Goal: Task Accomplishment & Management: Use online tool/utility

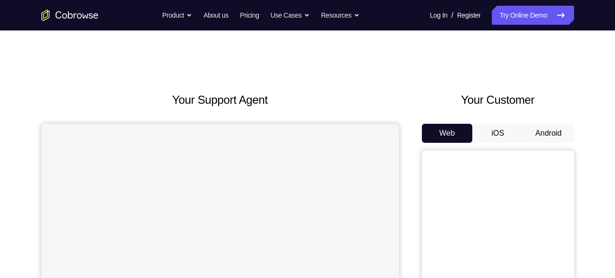
click at [550, 131] on button "Android" at bounding box center [548, 133] width 51 height 19
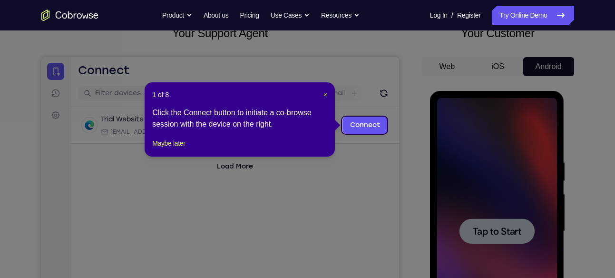
click at [327, 92] on span "×" at bounding box center [325, 95] width 4 height 8
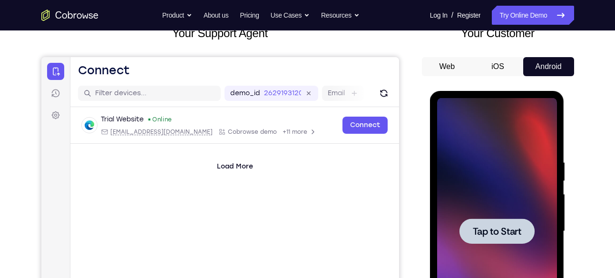
click at [474, 226] on span "Tap to Start" at bounding box center [496, 231] width 48 height 10
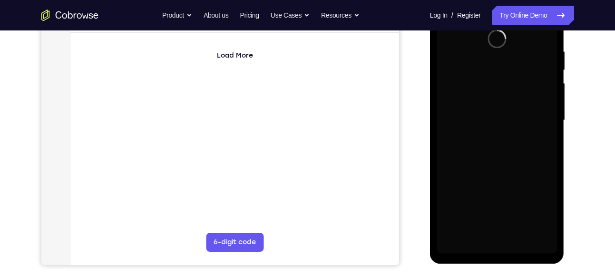
scroll to position [163, 0]
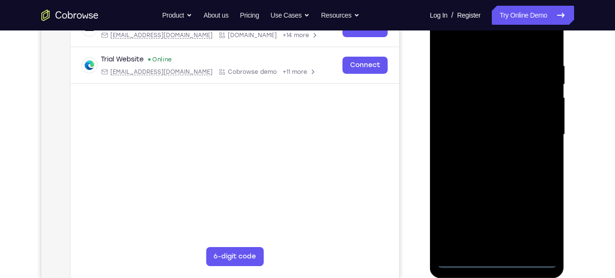
click at [493, 258] on div at bounding box center [497, 134] width 120 height 266
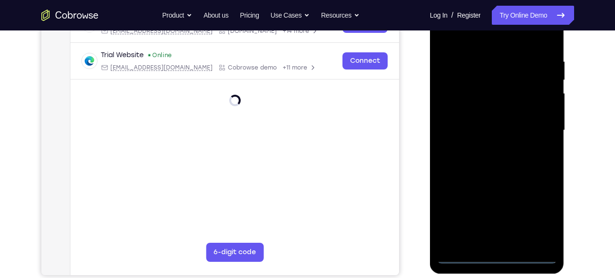
scroll to position [169, 0]
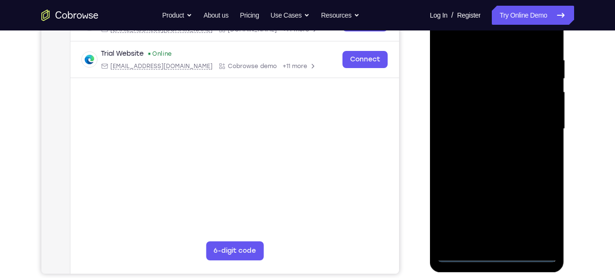
click at [535, 214] on div at bounding box center [497, 129] width 120 height 266
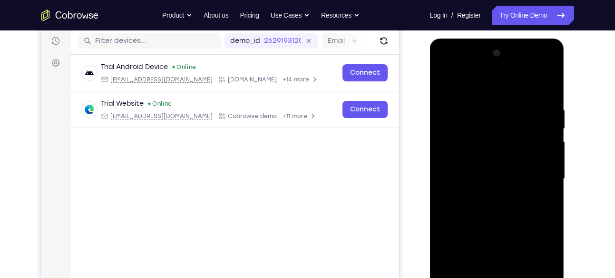
scroll to position [118, 0]
click at [456, 83] on div at bounding box center [497, 179] width 120 height 266
click at [537, 173] on div at bounding box center [497, 179] width 120 height 266
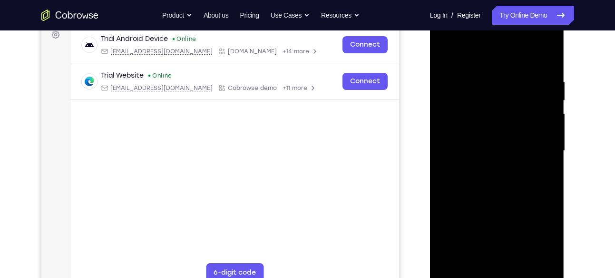
scroll to position [147, 0]
click at [483, 166] on div at bounding box center [497, 150] width 120 height 266
click at [494, 140] on div at bounding box center [497, 150] width 120 height 266
click at [479, 129] on div at bounding box center [497, 150] width 120 height 266
click at [542, 129] on div at bounding box center [497, 150] width 120 height 266
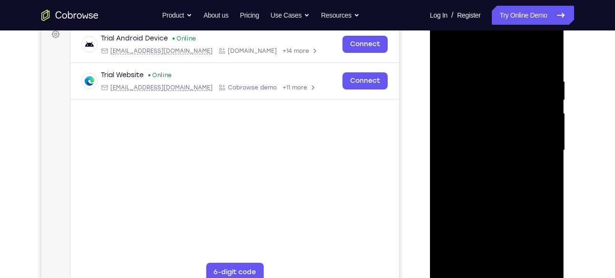
click at [516, 152] on div at bounding box center [497, 150] width 120 height 266
click at [512, 182] on div at bounding box center [497, 150] width 120 height 266
click at [498, 180] on div at bounding box center [497, 150] width 120 height 266
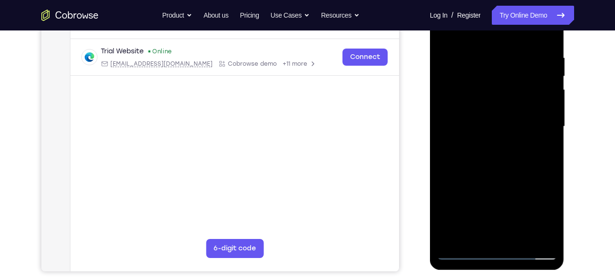
scroll to position [172, 0]
click at [493, 153] on div at bounding box center [497, 126] width 120 height 266
click at [499, 172] on div at bounding box center [497, 126] width 120 height 266
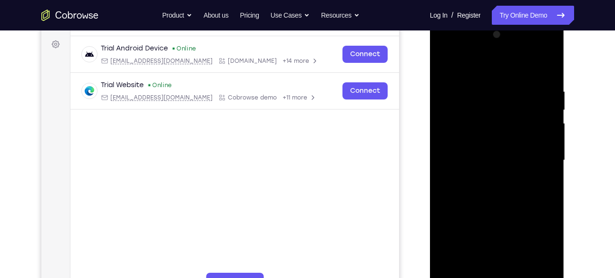
scroll to position [137, 0]
click at [491, 148] on div at bounding box center [497, 161] width 120 height 266
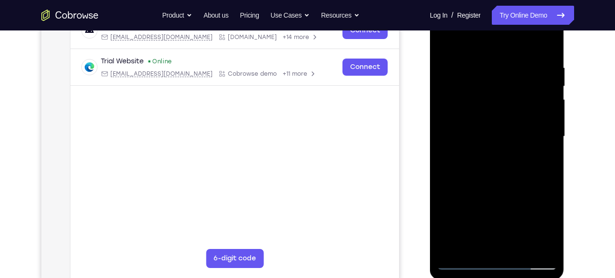
scroll to position [161, 0]
click at [491, 141] on div at bounding box center [497, 137] width 120 height 266
click at [491, 125] on div at bounding box center [497, 137] width 120 height 266
click at [491, 146] on div at bounding box center [497, 137] width 120 height 266
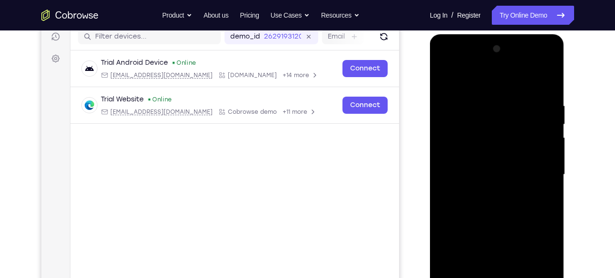
scroll to position [159, 0]
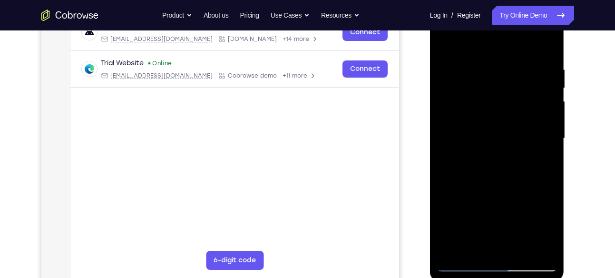
click at [457, 146] on div at bounding box center [497, 138] width 120 height 266
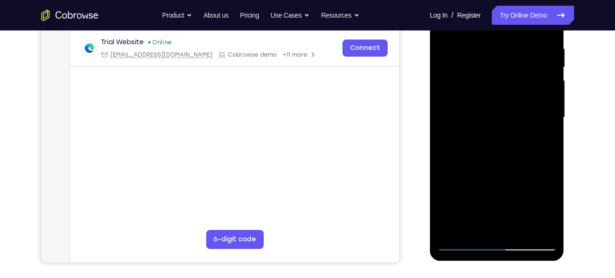
scroll to position [181, 0]
click at [538, 225] on div at bounding box center [497, 117] width 120 height 266
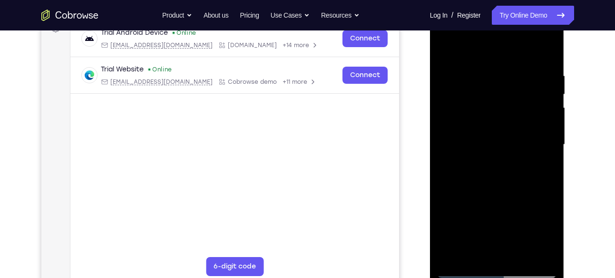
scroll to position [151, 0]
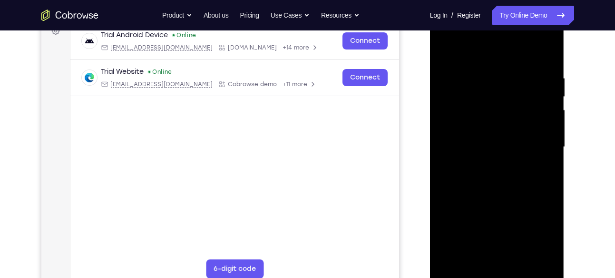
click at [540, 257] on div at bounding box center [497, 147] width 120 height 266
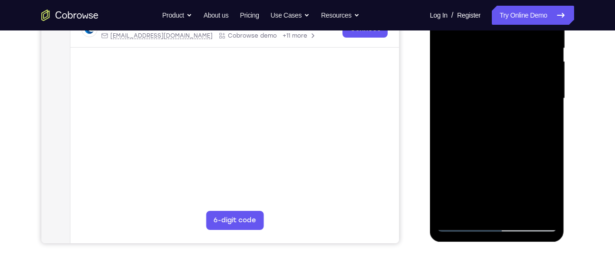
click at [463, 220] on div at bounding box center [497, 98] width 120 height 266
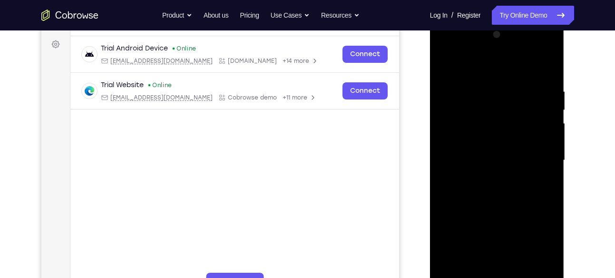
scroll to position [137, 0]
drag, startPoint x: 490, startPoint y: 162, endPoint x: 488, endPoint y: 80, distance: 81.8
click at [488, 80] on div at bounding box center [497, 161] width 120 height 266
click at [491, 179] on div at bounding box center [497, 161] width 120 height 266
click at [508, 268] on div at bounding box center [497, 161] width 120 height 266
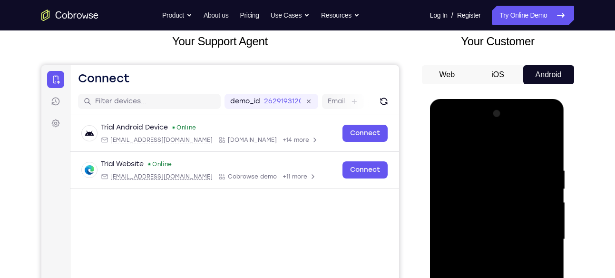
scroll to position [53, 0]
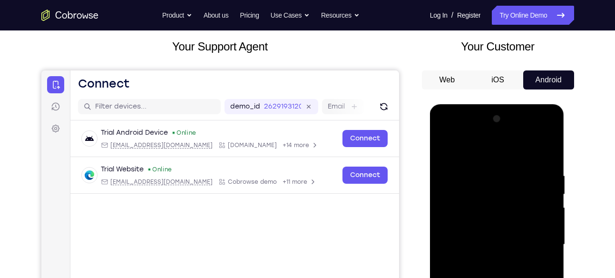
click at [528, 159] on div at bounding box center [497, 244] width 120 height 266
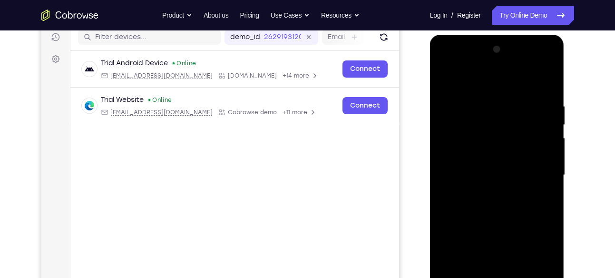
scroll to position [111, 0]
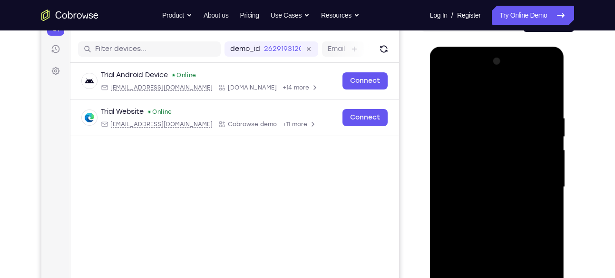
click at [500, 152] on div at bounding box center [497, 187] width 120 height 266
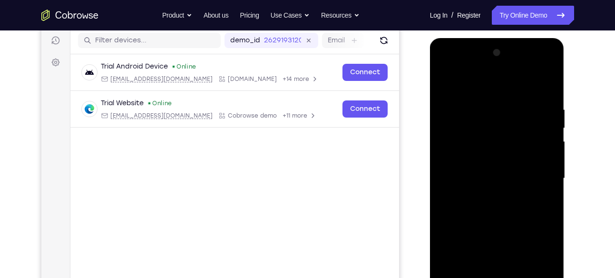
scroll to position [118, 0]
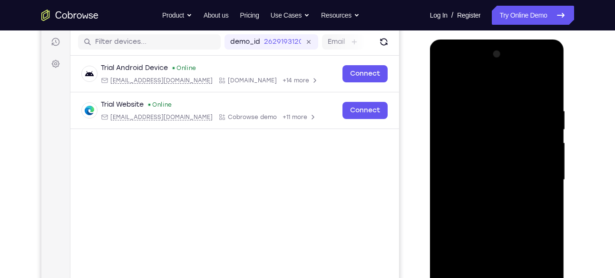
drag, startPoint x: 515, startPoint y: 203, endPoint x: 513, endPoint y: 60, distance: 143.1
click at [513, 60] on div at bounding box center [497, 180] width 120 height 266
click at [491, 70] on div at bounding box center [497, 180] width 120 height 266
click at [451, 106] on div at bounding box center [497, 180] width 120 height 266
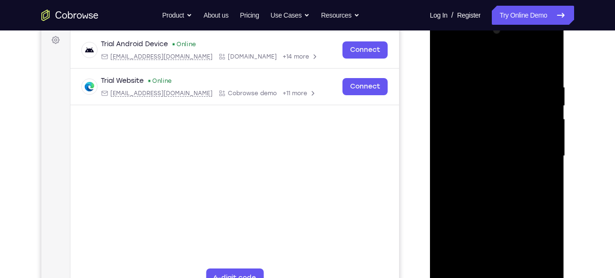
scroll to position [146, 0]
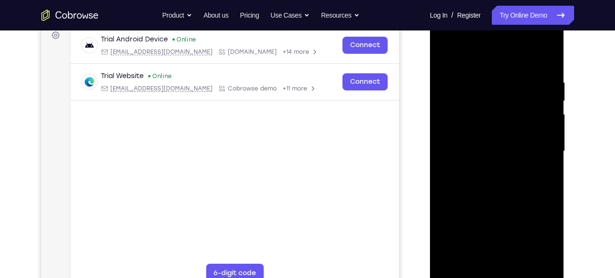
click at [485, 168] on div at bounding box center [497, 151] width 120 height 266
drag, startPoint x: 514, startPoint y: 225, endPoint x: 505, endPoint y: 250, distance: 27.1
click at [505, 250] on div at bounding box center [497, 151] width 120 height 266
click at [486, 40] on div at bounding box center [497, 151] width 120 height 266
click at [452, 79] on div at bounding box center [497, 151] width 120 height 266
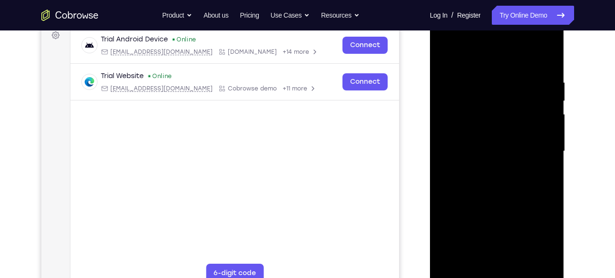
drag, startPoint x: 512, startPoint y: 208, endPoint x: 516, endPoint y: 139, distance: 68.6
click at [516, 139] on div at bounding box center [497, 151] width 120 height 266
click at [508, 121] on div at bounding box center [497, 151] width 120 height 266
click at [491, 139] on div at bounding box center [497, 151] width 120 height 266
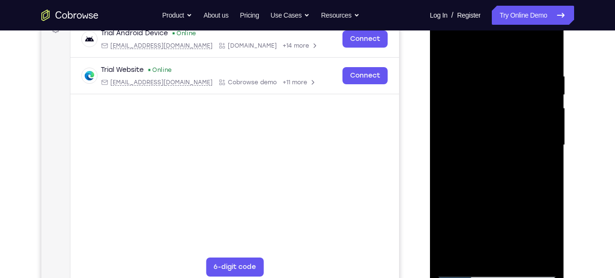
scroll to position [151, 0]
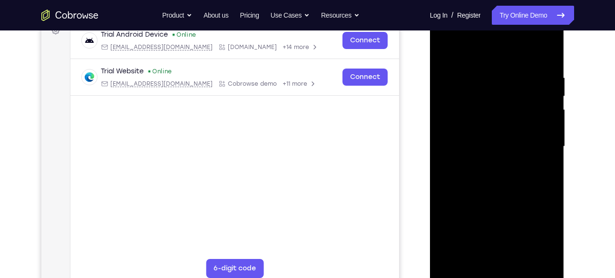
drag, startPoint x: 526, startPoint y: 99, endPoint x: 525, endPoint y: 70, distance: 29.0
click at [525, 70] on div at bounding box center [497, 146] width 120 height 266
click at [508, 175] on div at bounding box center [497, 146] width 120 height 266
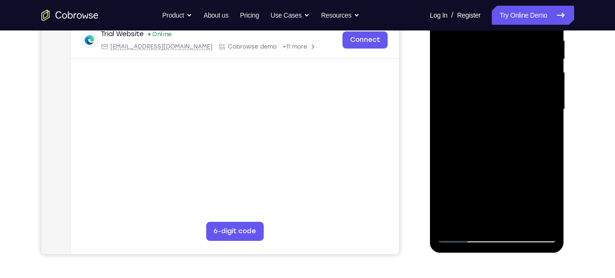
scroll to position [198, 0]
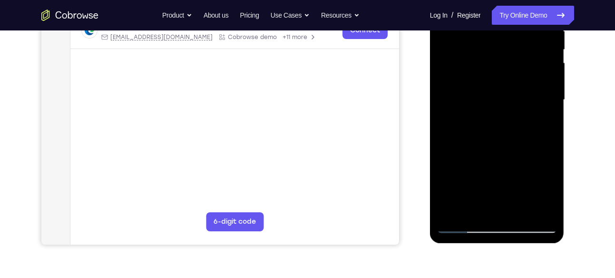
click at [462, 221] on div at bounding box center [497, 100] width 120 height 266
click at [497, 115] on div at bounding box center [497, 100] width 120 height 266
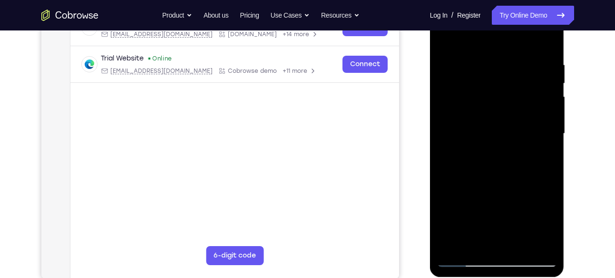
scroll to position [160, 0]
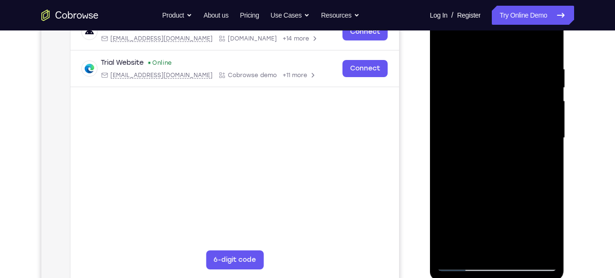
click at [491, 130] on div at bounding box center [497, 138] width 120 height 266
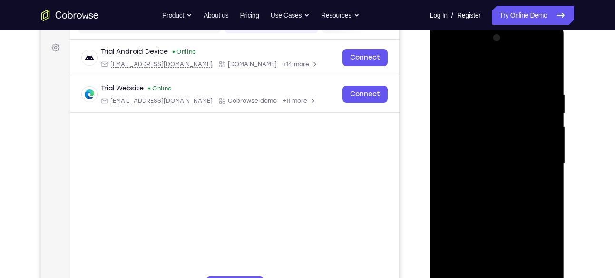
click at [490, 134] on div at bounding box center [497, 163] width 120 height 266
click at [475, 119] on div at bounding box center [497, 163] width 120 height 266
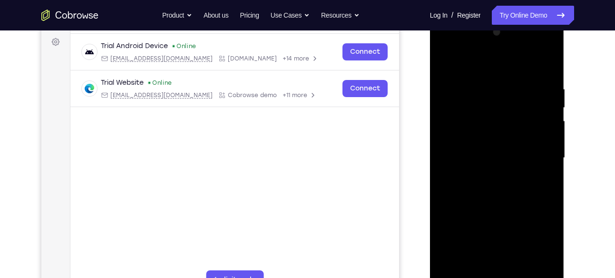
scroll to position [139, 0]
click at [465, 122] on div at bounding box center [497, 158] width 120 height 266
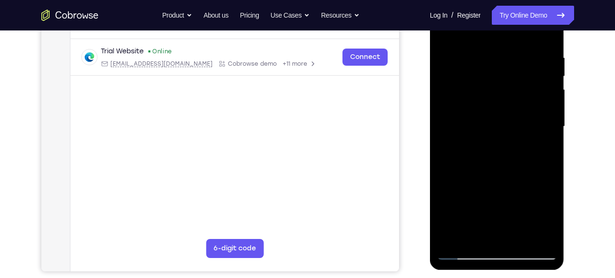
scroll to position [172, 0]
click at [545, 41] on div at bounding box center [497, 126] width 120 height 266
drag, startPoint x: 518, startPoint y: 146, endPoint x: 520, endPoint y: 78, distance: 68.0
click at [520, 78] on div at bounding box center [497, 126] width 120 height 266
drag, startPoint x: 508, startPoint y: 186, endPoint x: 515, endPoint y: 139, distance: 48.1
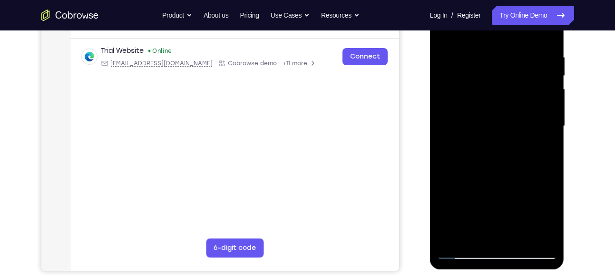
click at [515, 139] on div at bounding box center [497, 126] width 120 height 266
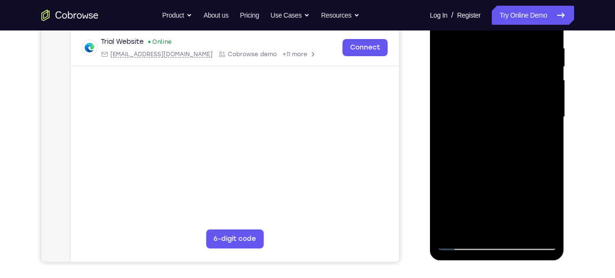
scroll to position [181, 0]
click at [443, 186] on div at bounding box center [497, 116] width 120 height 266
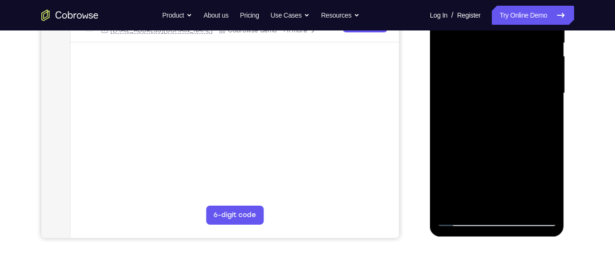
scroll to position [205, 0]
click at [520, 204] on div at bounding box center [497, 93] width 120 height 266
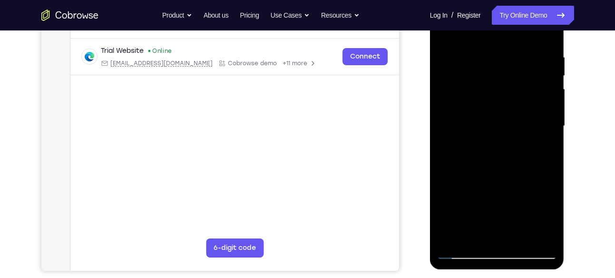
scroll to position [171, 0]
click at [510, 178] on div at bounding box center [497, 126] width 120 height 266
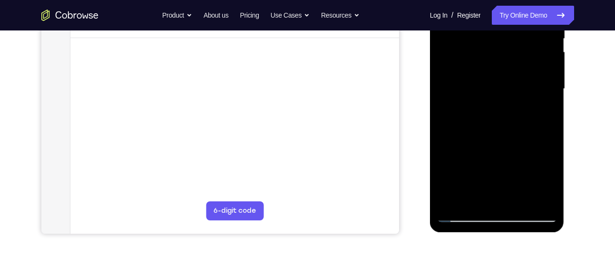
scroll to position [209, 0]
click at [463, 213] on div at bounding box center [497, 88] width 120 height 266
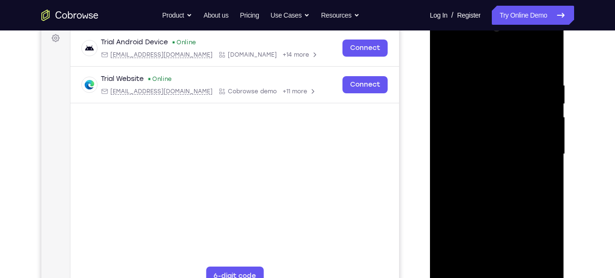
scroll to position [143, 0]
click at [551, 57] on div at bounding box center [497, 154] width 120 height 266
drag, startPoint x: 493, startPoint y: 92, endPoint x: 488, endPoint y: 164, distance: 72.0
click at [488, 164] on div at bounding box center [497, 154] width 120 height 266
click at [445, 58] on div at bounding box center [497, 154] width 120 height 266
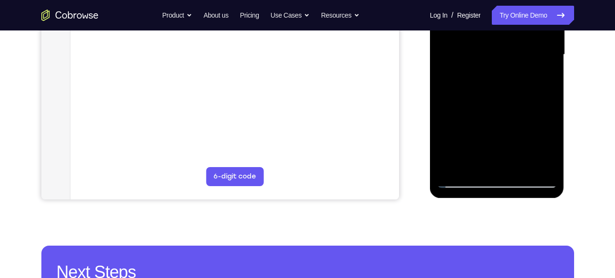
scroll to position [243, 0]
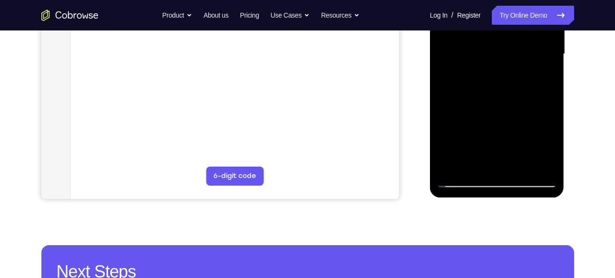
click at [520, 163] on div at bounding box center [497, 54] width 120 height 266
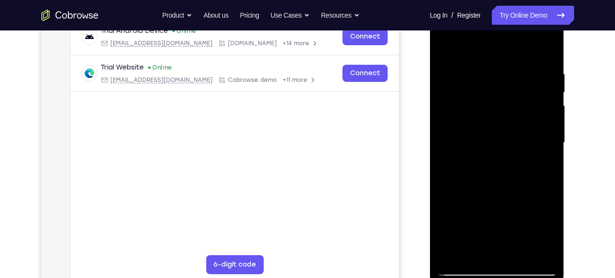
scroll to position [153, 0]
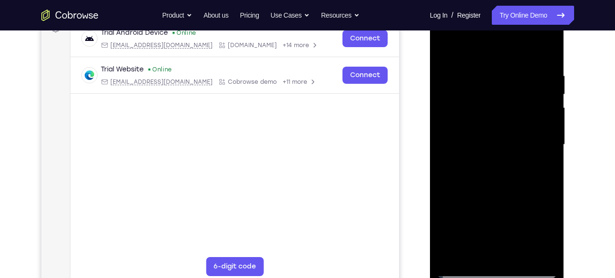
drag, startPoint x: 497, startPoint y: 205, endPoint x: 495, endPoint y: 113, distance: 92.7
click at [495, 113] on div at bounding box center [497, 144] width 120 height 266
drag, startPoint x: 507, startPoint y: 234, endPoint x: 507, endPoint y: 199, distance: 35.2
click at [507, 199] on div at bounding box center [497, 144] width 120 height 266
click at [461, 271] on div at bounding box center [497, 144] width 120 height 266
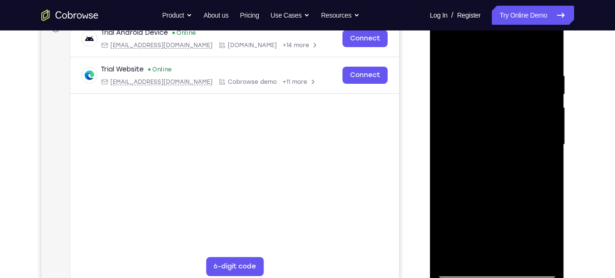
drag, startPoint x: 485, startPoint y: 207, endPoint x: 485, endPoint y: 71, distance: 135.9
click at [485, 71] on div at bounding box center [497, 144] width 120 height 266
drag, startPoint x: 499, startPoint y: 198, endPoint x: 503, endPoint y: 61, distance: 137.0
click at [503, 61] on div at bounding box center [497, 144] width 120 height 266
drag, startPoint x: 516, startPoint y: 212, endPoint x: 510, endPoint y: 42, distance: 169.8
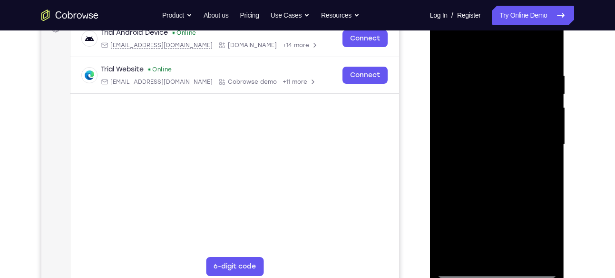
click at [510, 42] on div at bounding box center [497, 144] width 120 height 266
drag, startPoint x: 512, startPoint y: 201, endPoint x: 514, endPoint y: 77, distance: 124.1
click at [514, 77] on div at bounding box center [497, 144] width 120 height 266
drag, startPoint x: 513, startPoint y: 198, endPoint x: 514, endPoint y: 109, distance: 88.4
click at [514, 109] on div at bounding box center [497, 144] width 120 height 266
